Goal: Subscribe to service/newsletter

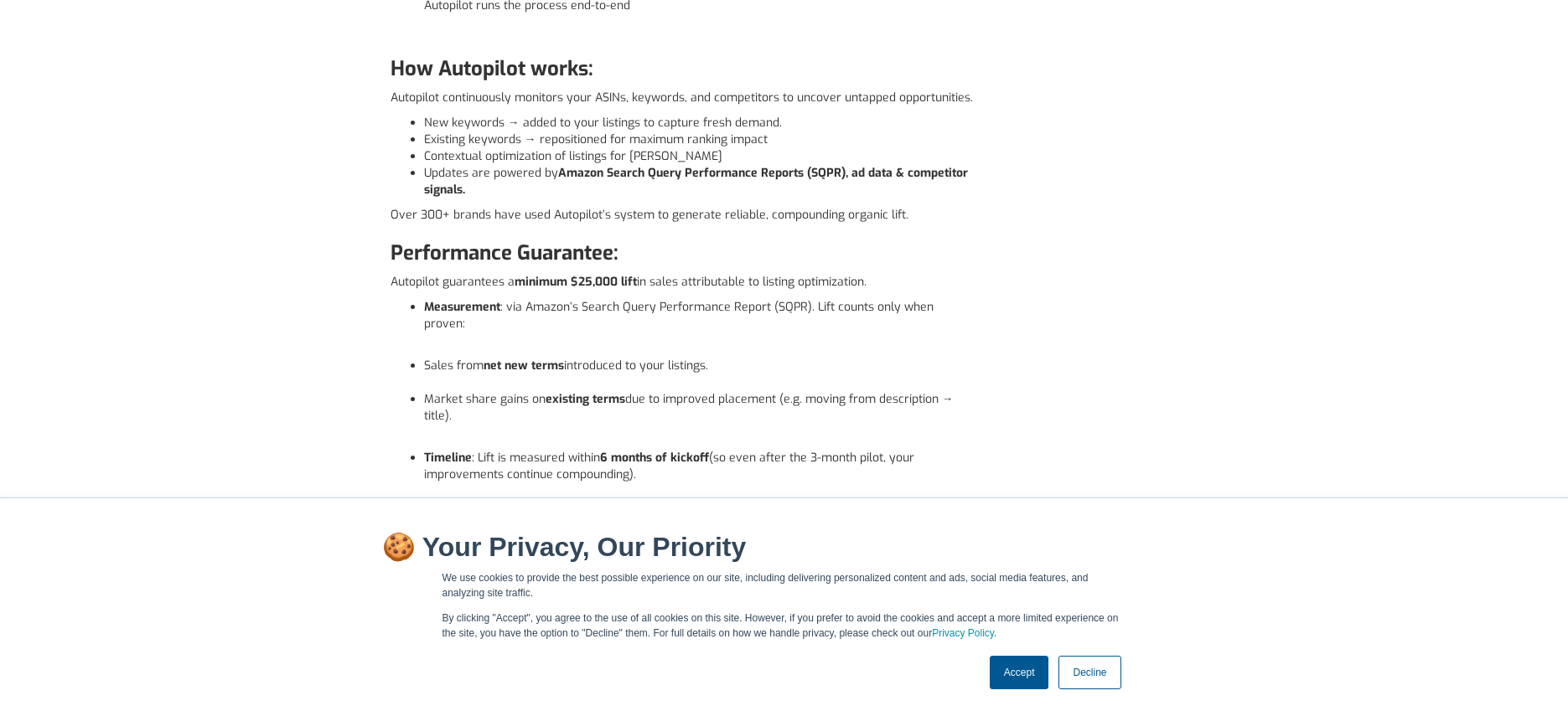
scroll to position [570, 0]
click at [962, 361] on li "Sales from net new terms introduced to your listings." at bounding box center [701, 373] width 553 height 33
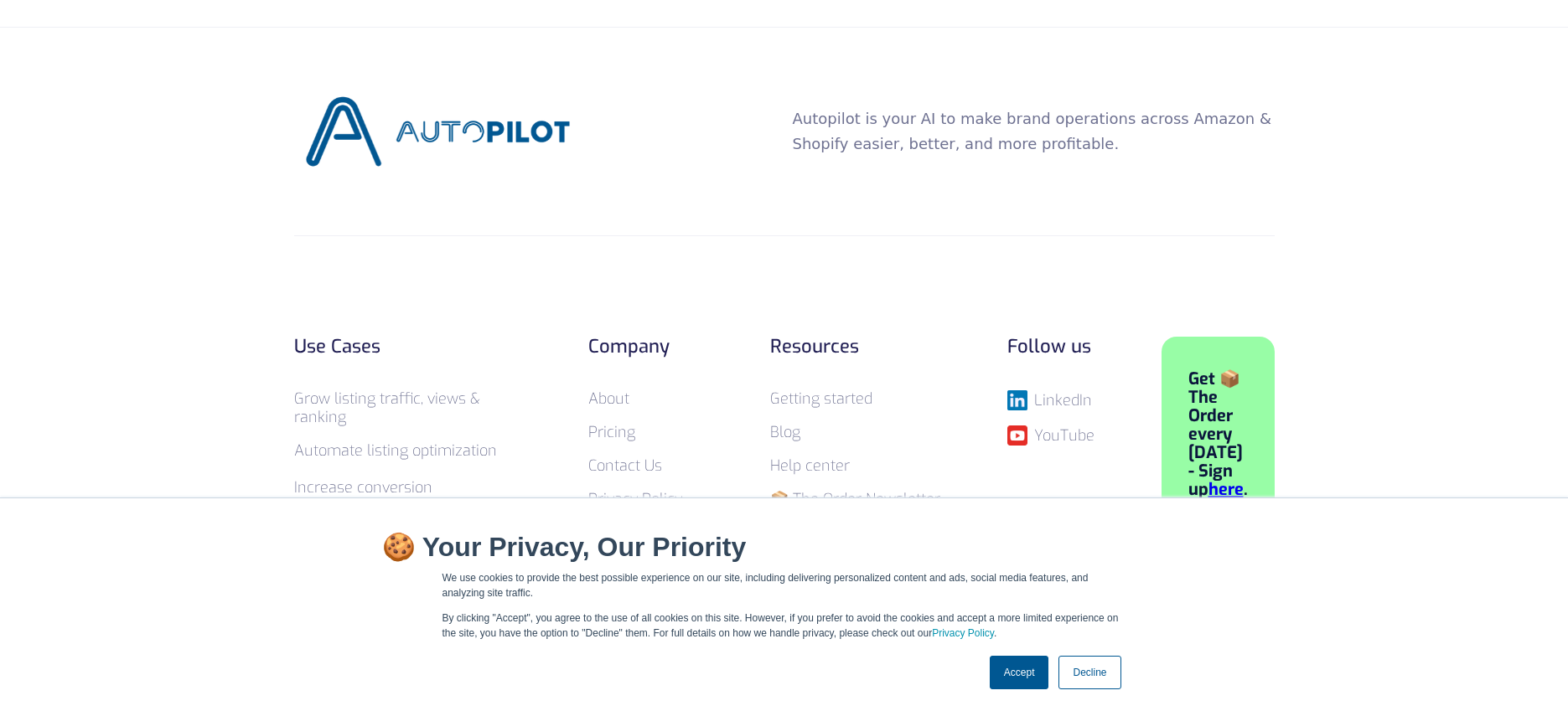
scroll to position [1667, 0]
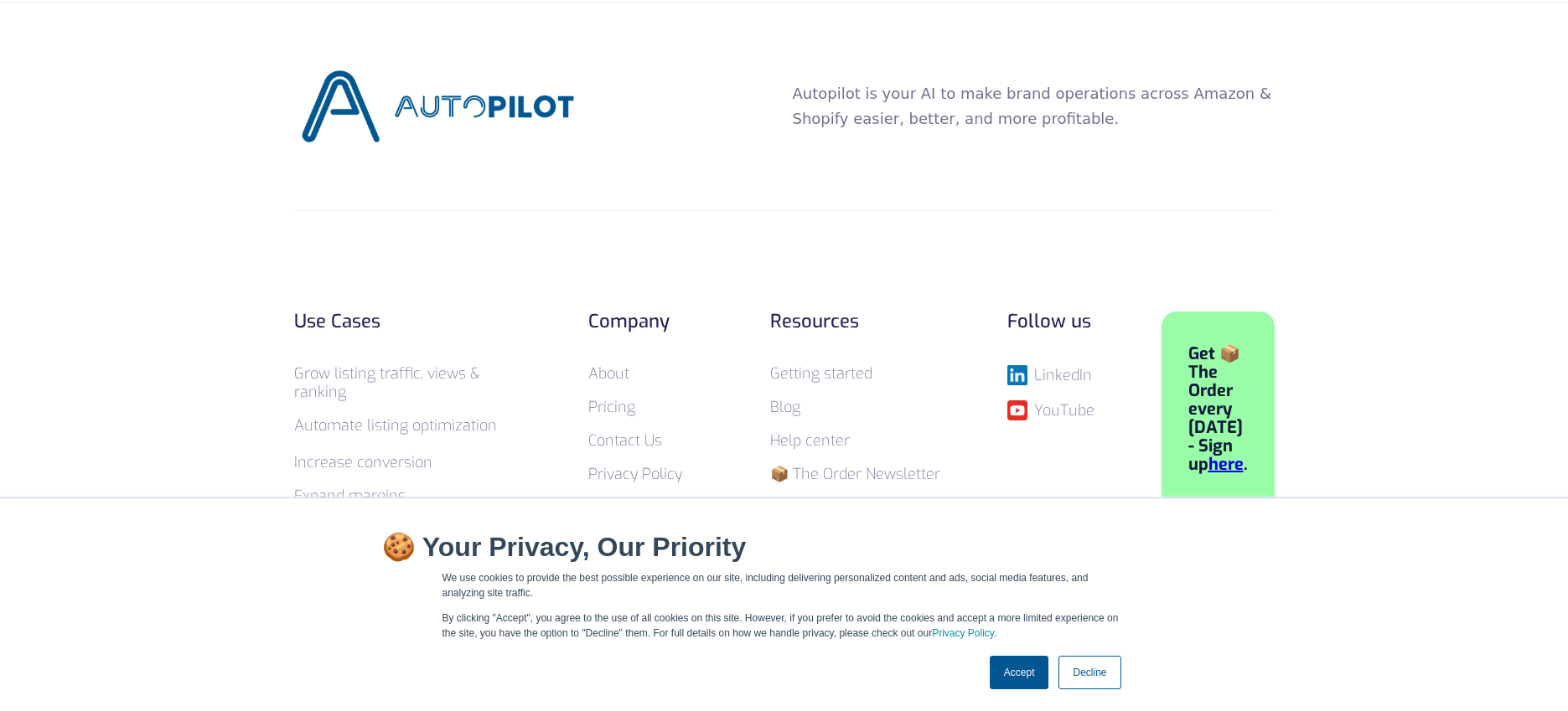
click at [1021, 672] on link "Accept" at bounding box center [1019, 672] width 60 height 33
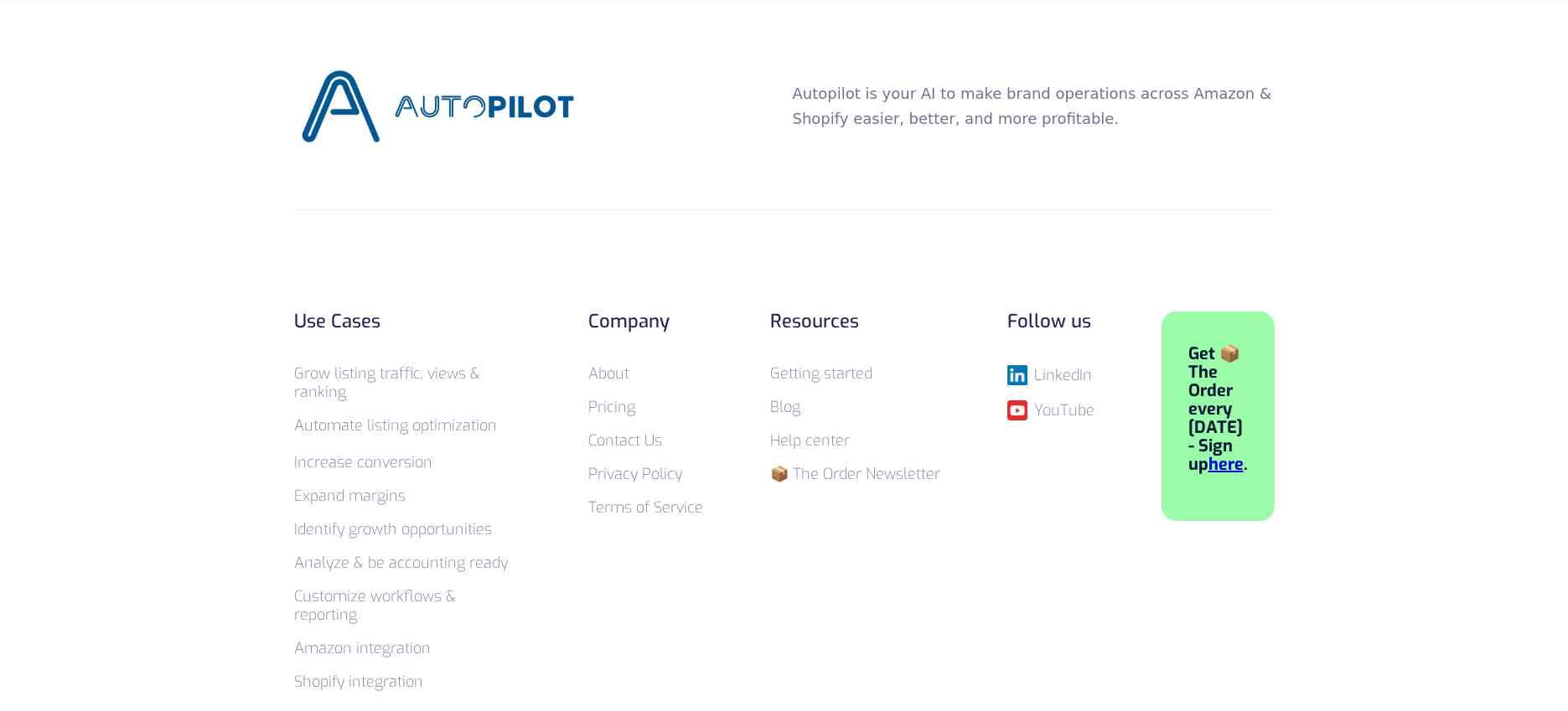
click at [180, 281] on footer "Autopilot is your AI to make brand operations across Amazon & Shopify easier, b…" at bounding box center [784, 457] width 1568 height 911
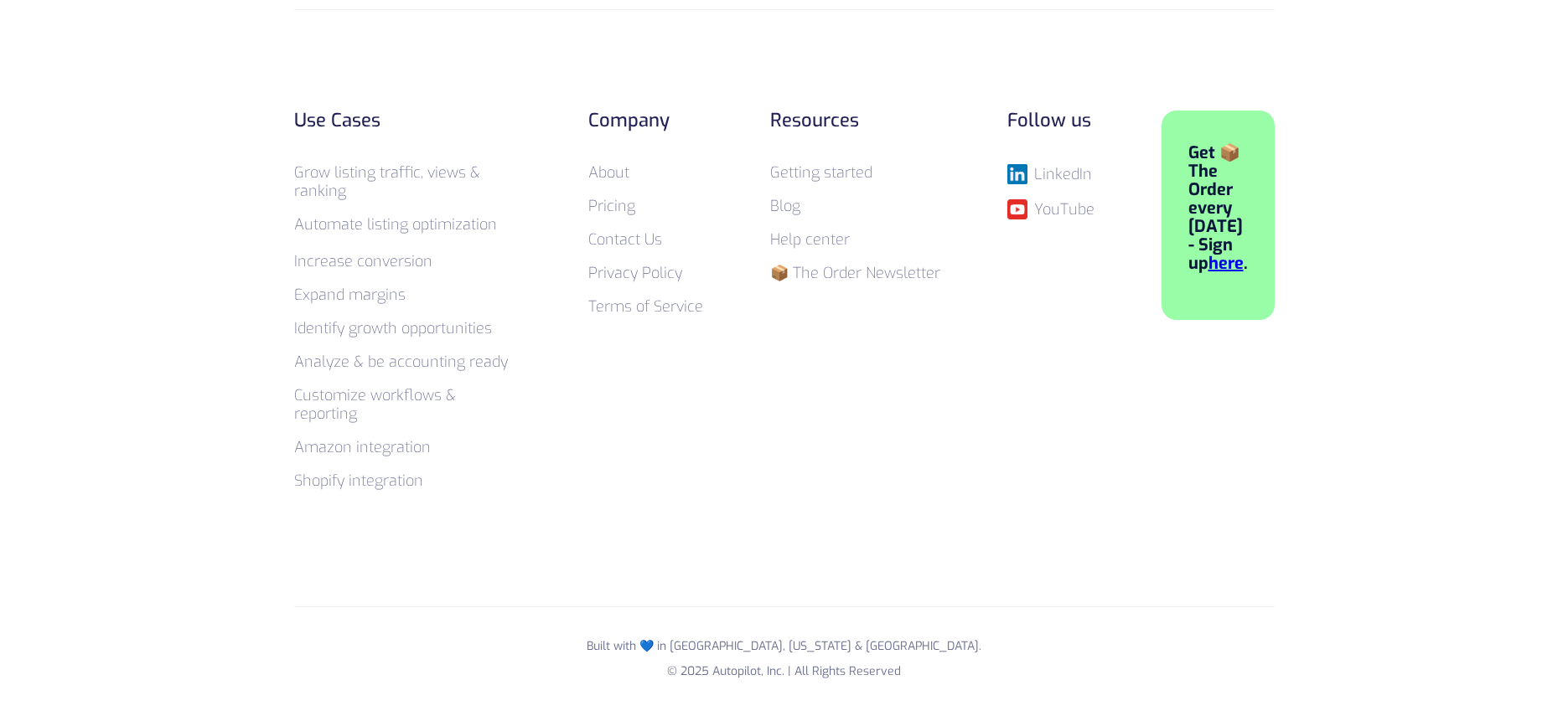
scroll to position [1870, 0]
click at [874, 283] on div "Resources Getting started Blog Help center 📦 The Order Newsletter" at bounding box center [855, 205] width 170 height 188
click at [872, 270] on link "📦 The Order Newsletter" at bounding box center [855, 273] width 170 height 20
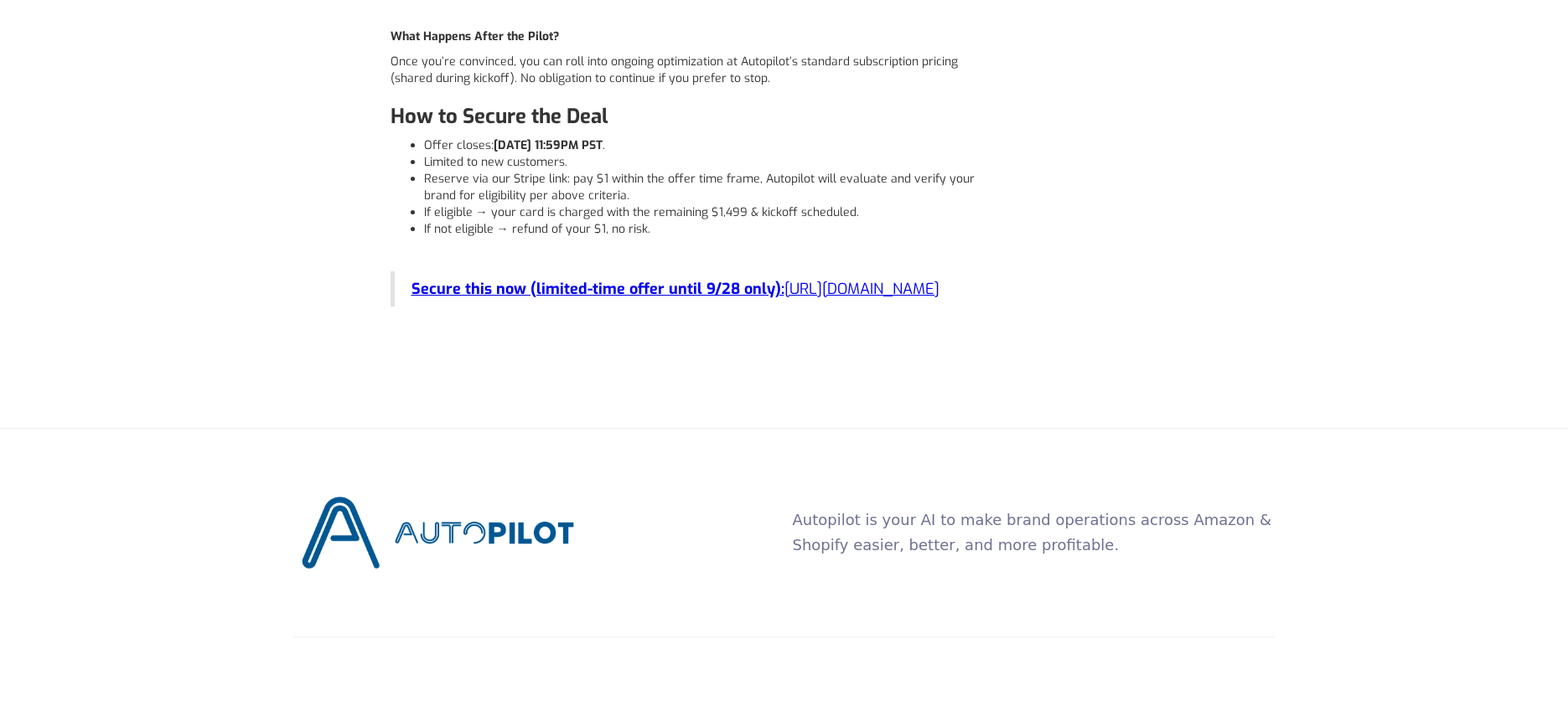
scroll to position [1240, 0]
click at [495, 279] on strong "Secure this now (limited-time offer until 9/28 only):" at bounding box center [598, 290] width 373 height 20
